Goal: Find specific page/section: Find specific page/section

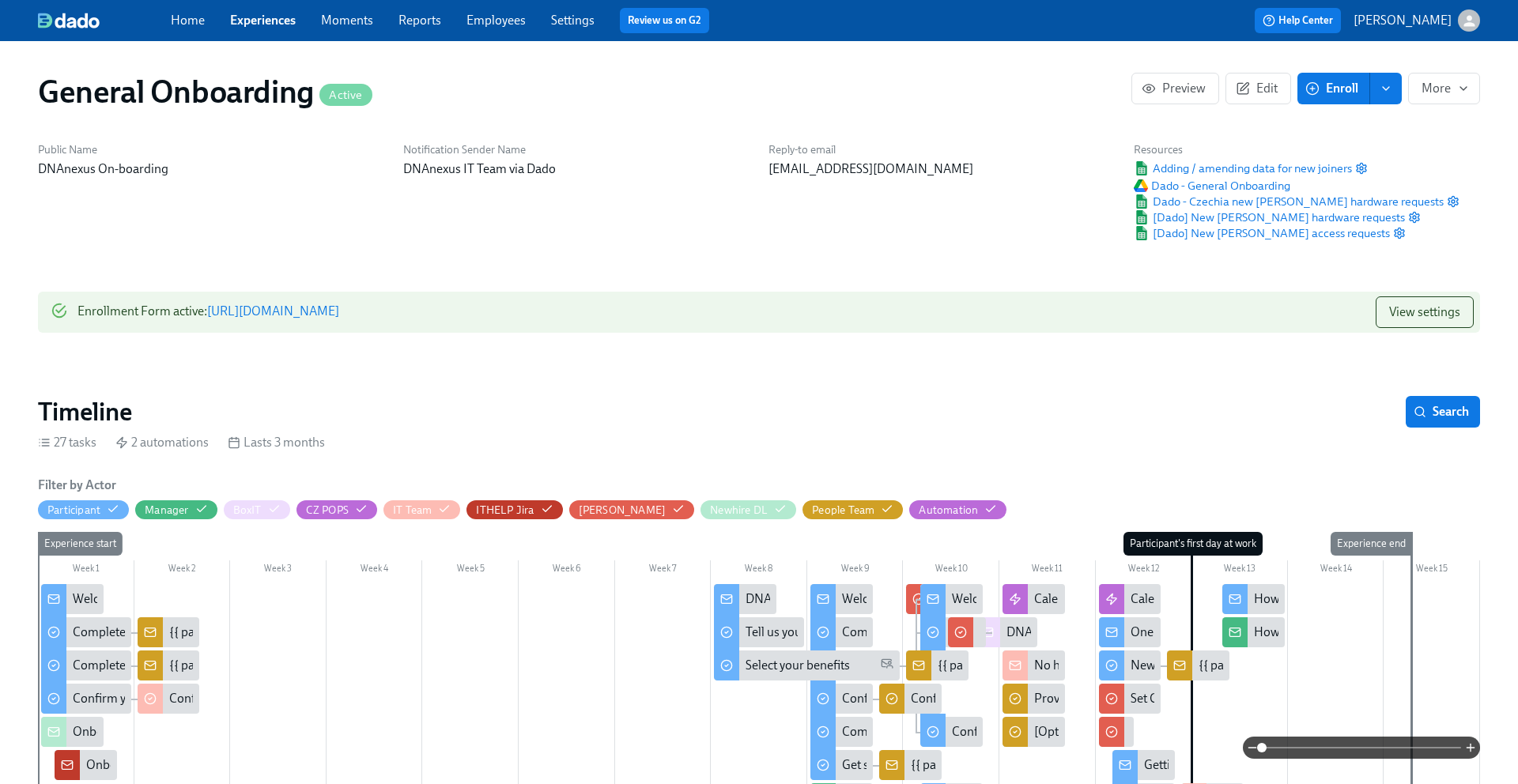
scroll to position [0, 4792]
click at [270, 19] on link "Experiences" at bounding box center [263, 20] width 66 height 15
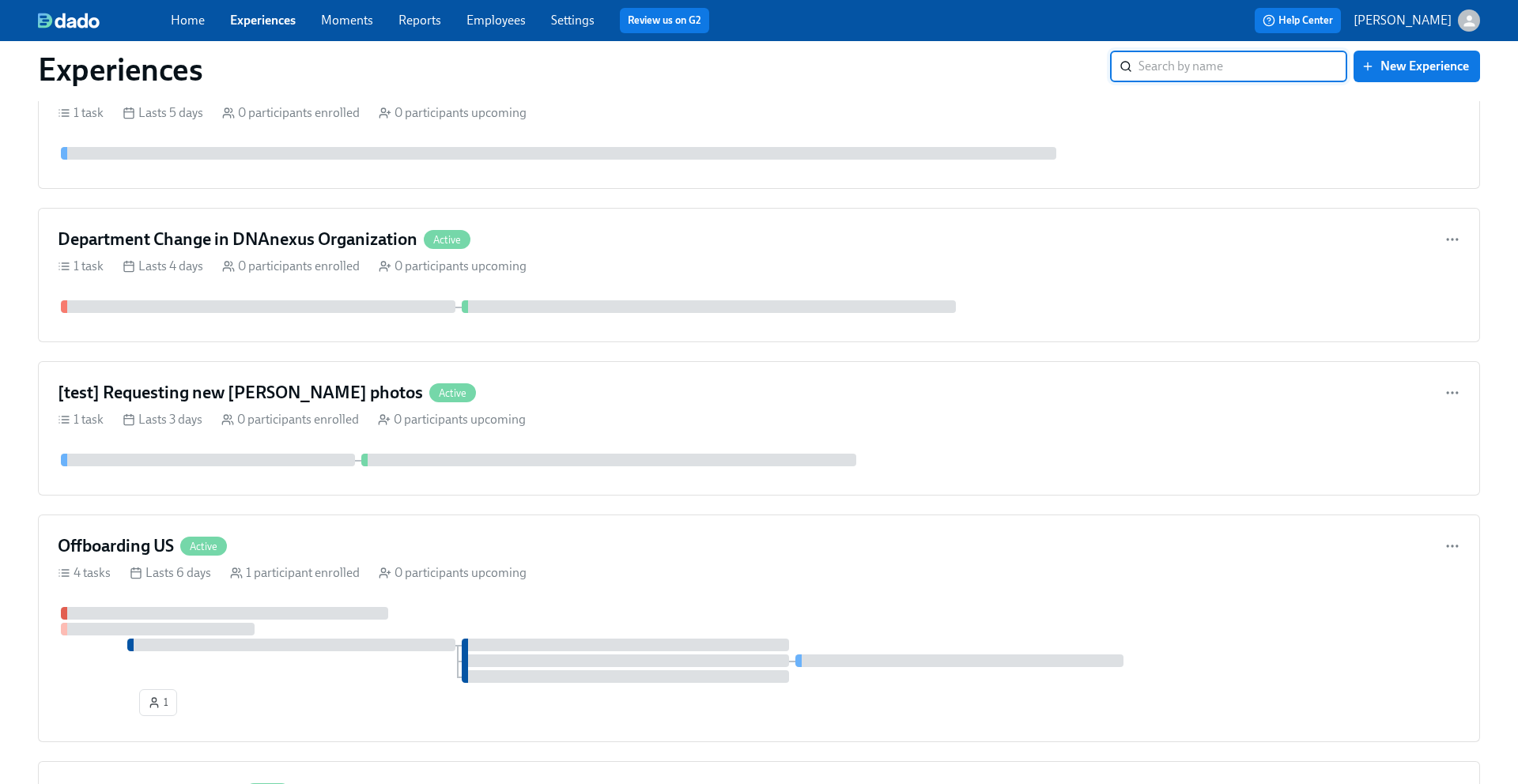
scroll to position [1318, 0]
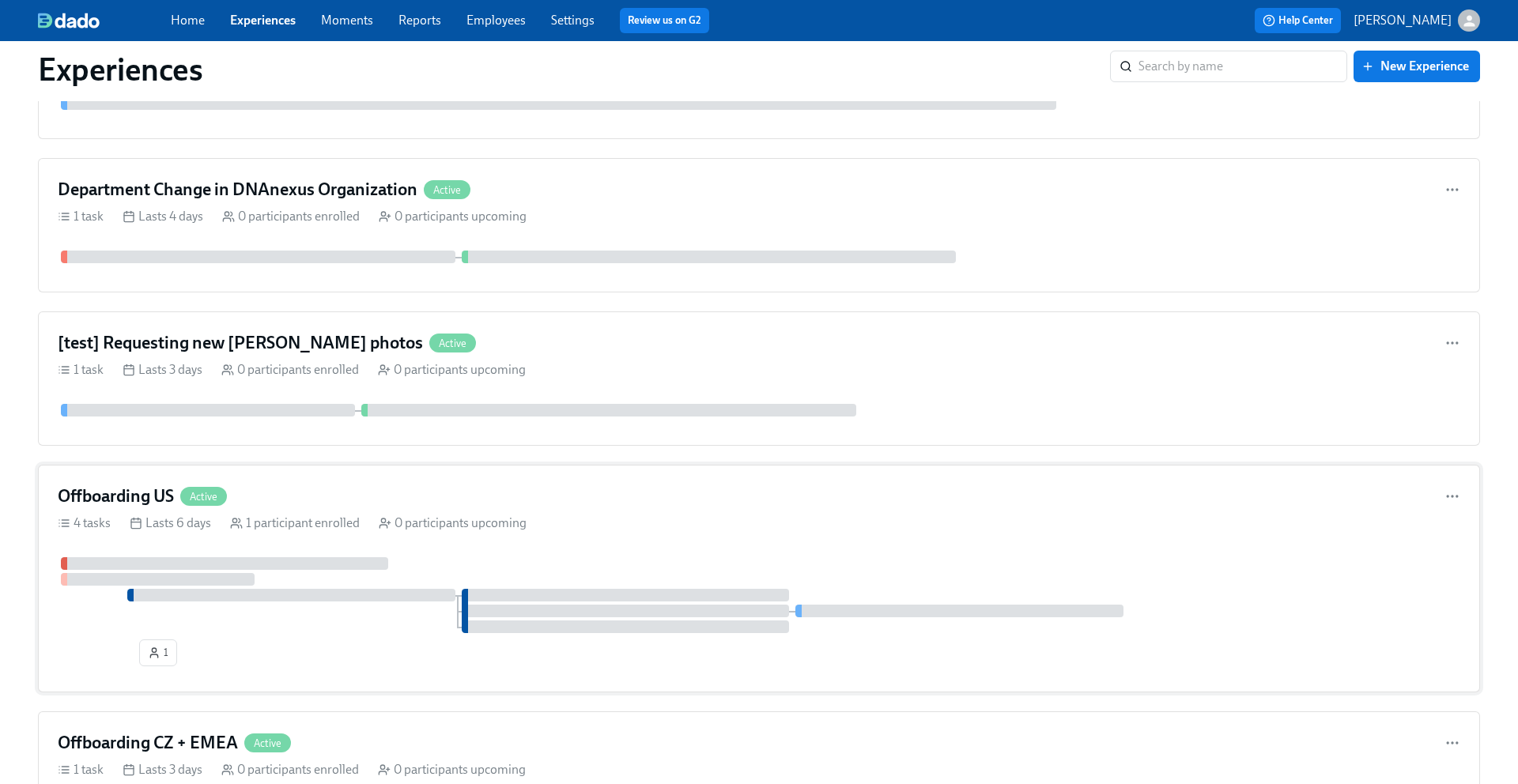
click at [143, 486] on h4 "Offboarding US" at bounding box center [115, 497] width 116 height 24
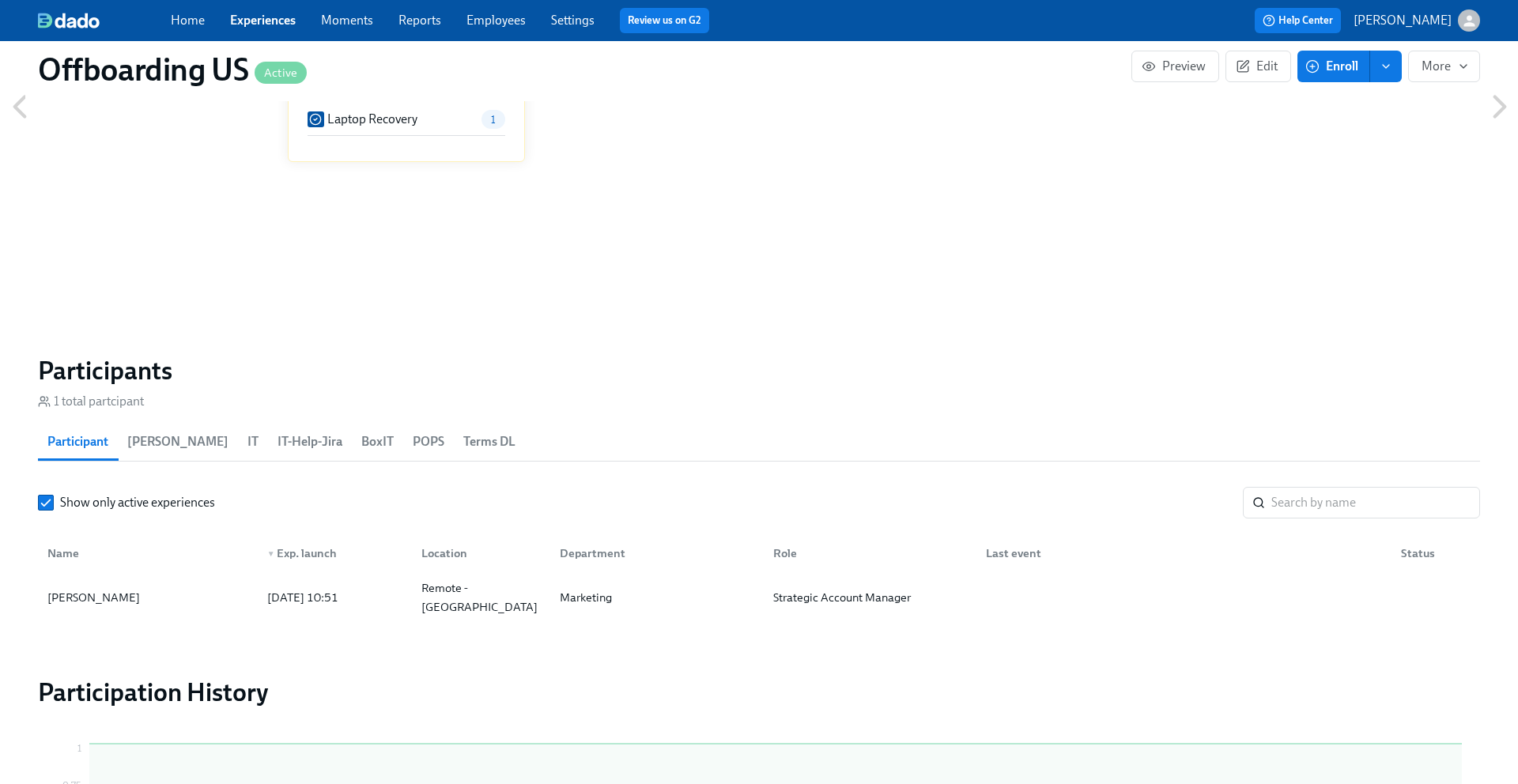
scroll to position [974, 0]
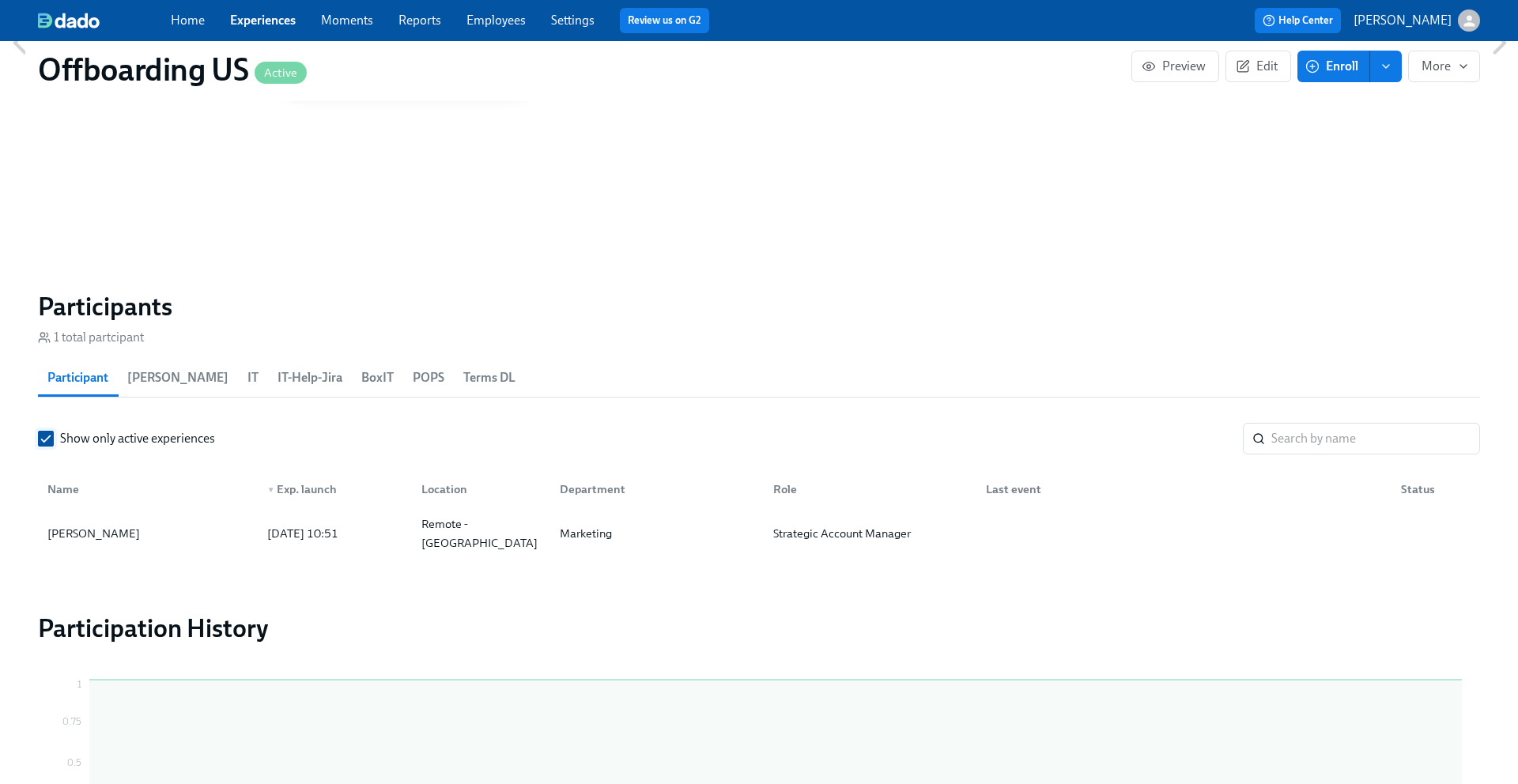
click at [42, 435] on input "Show only active experiences" at bounding box center [46, 439] width 14 height 14
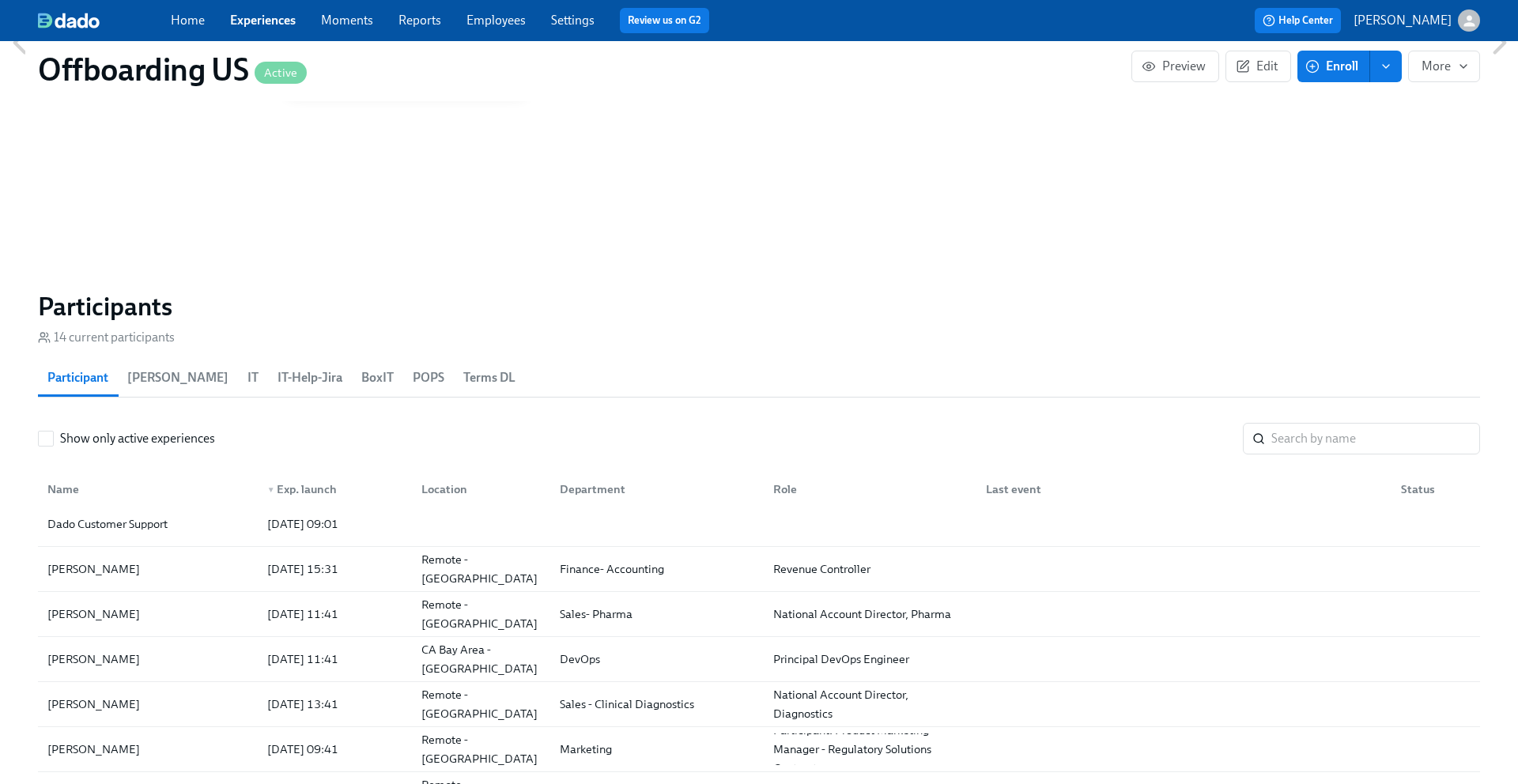
scroll to position [116, 0]
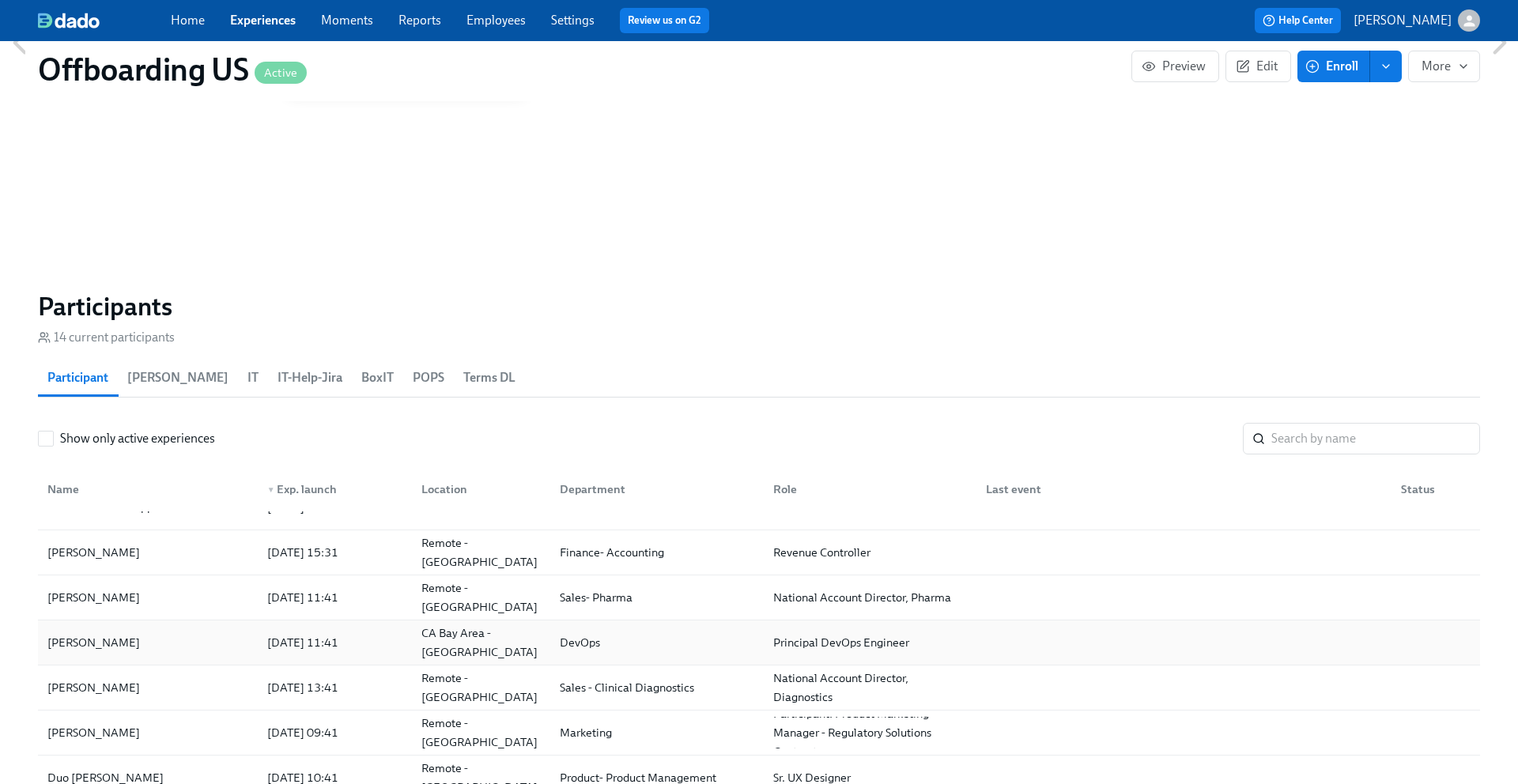
click at [136, 643] on div "Dave Hotlosz" at bounding box center [147, 643] width 214 height 32
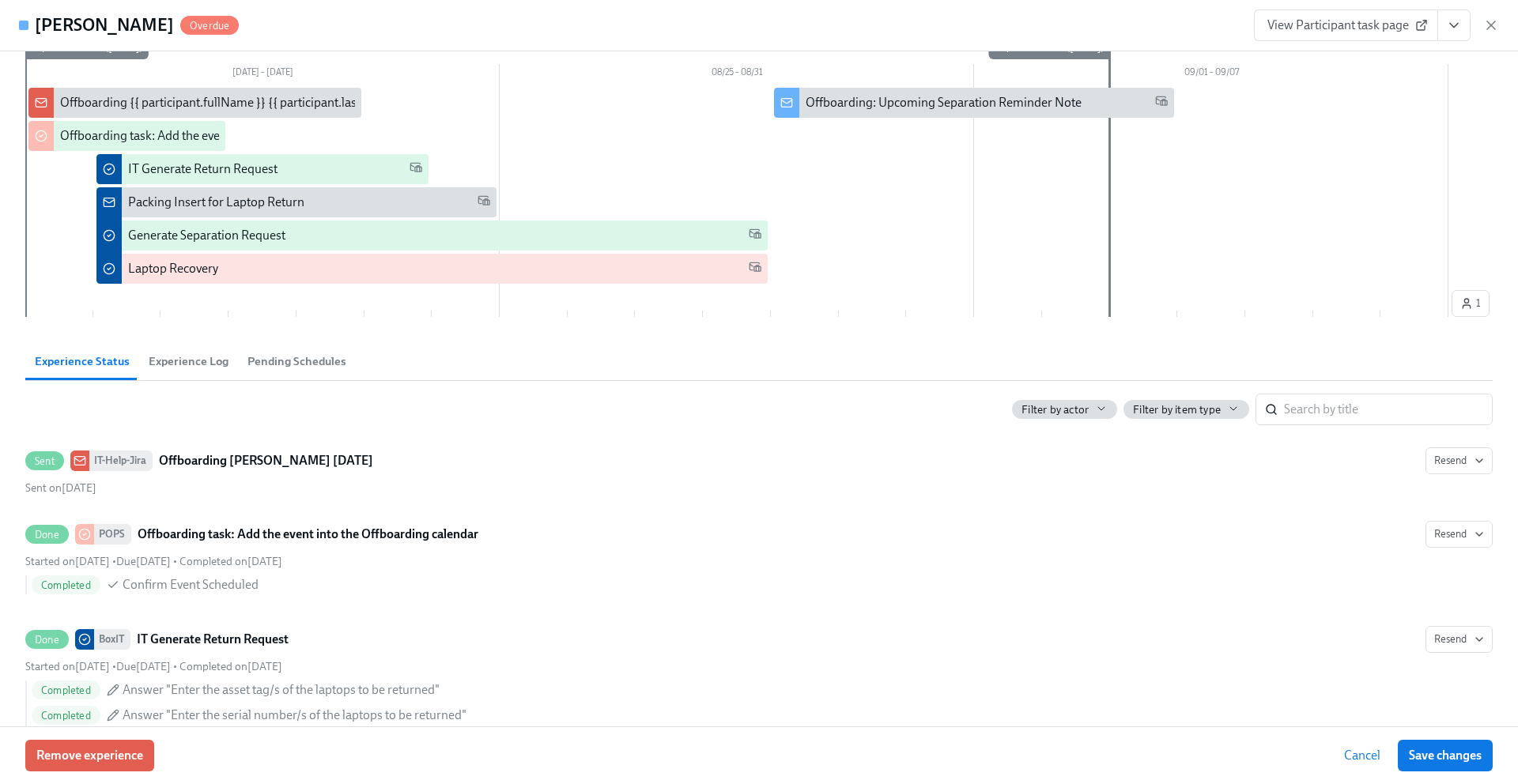
scroll to position [66, 0]
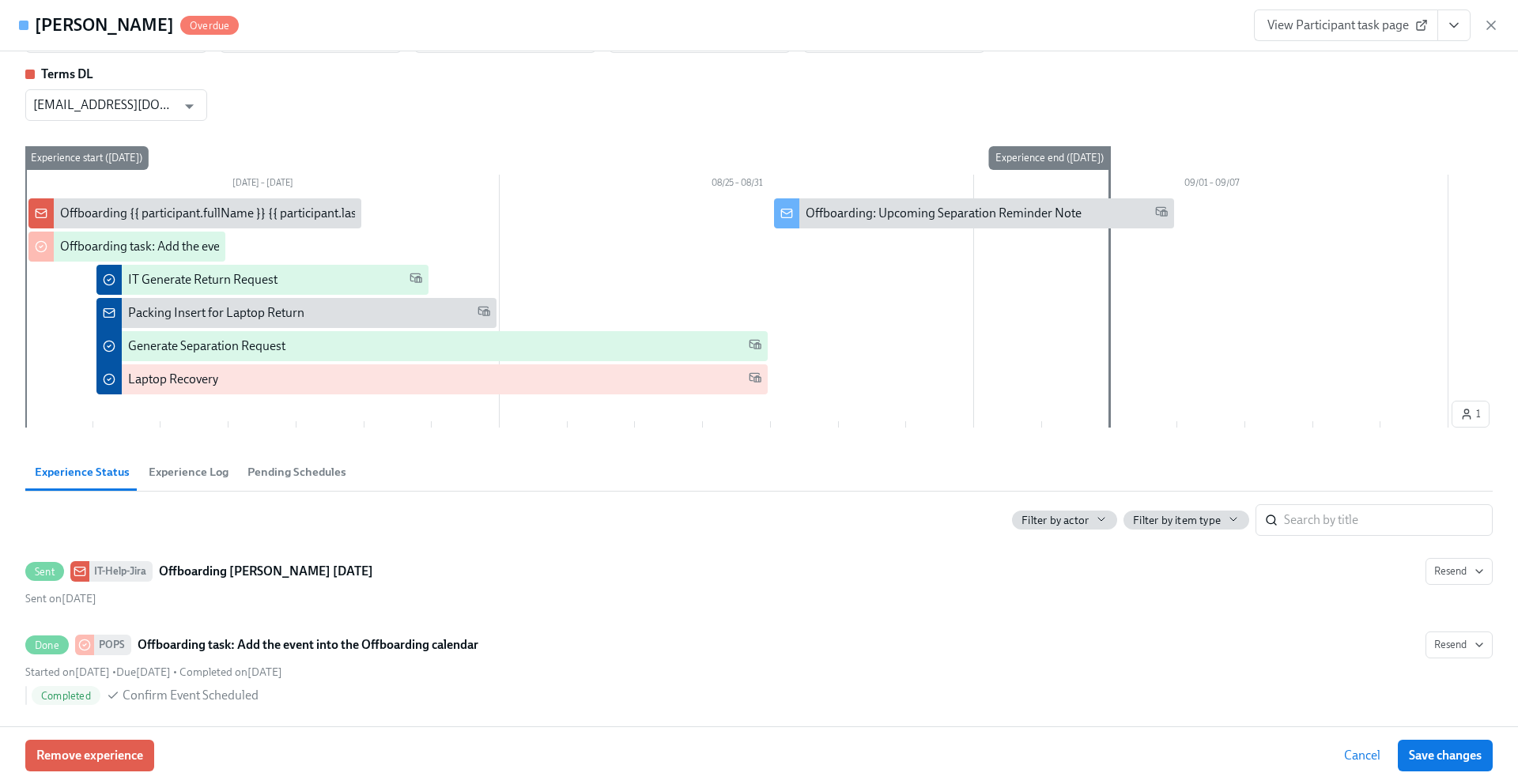
click at [1450, 19] on icon "View task page" at bounding box center [1454, 26] width 16 height 16
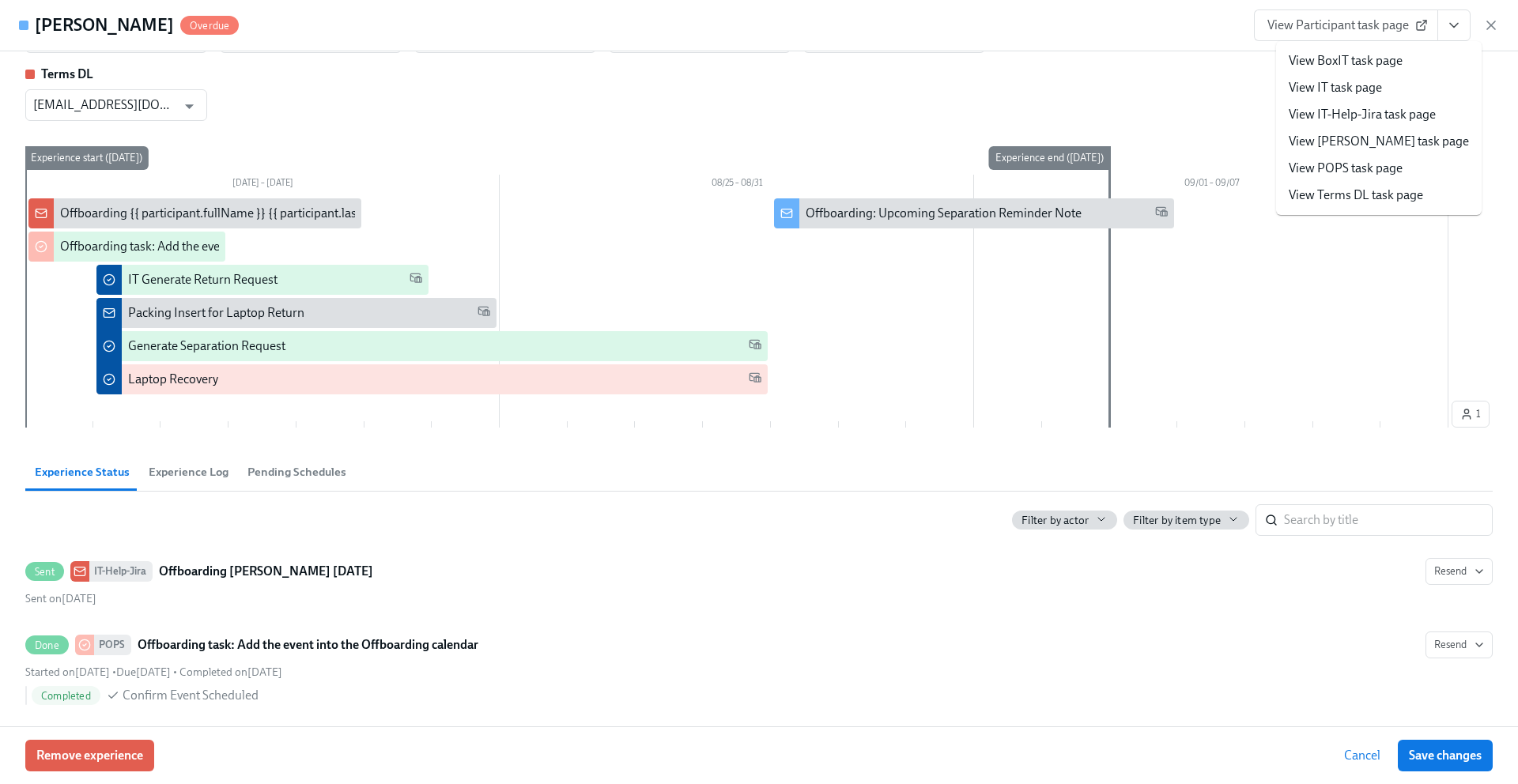
click at [1334, 166] on link "View POPS task page" at bounding box center [1346, 169] width 114 height 18
